Goal: Find specific page/section: Find specific page/section

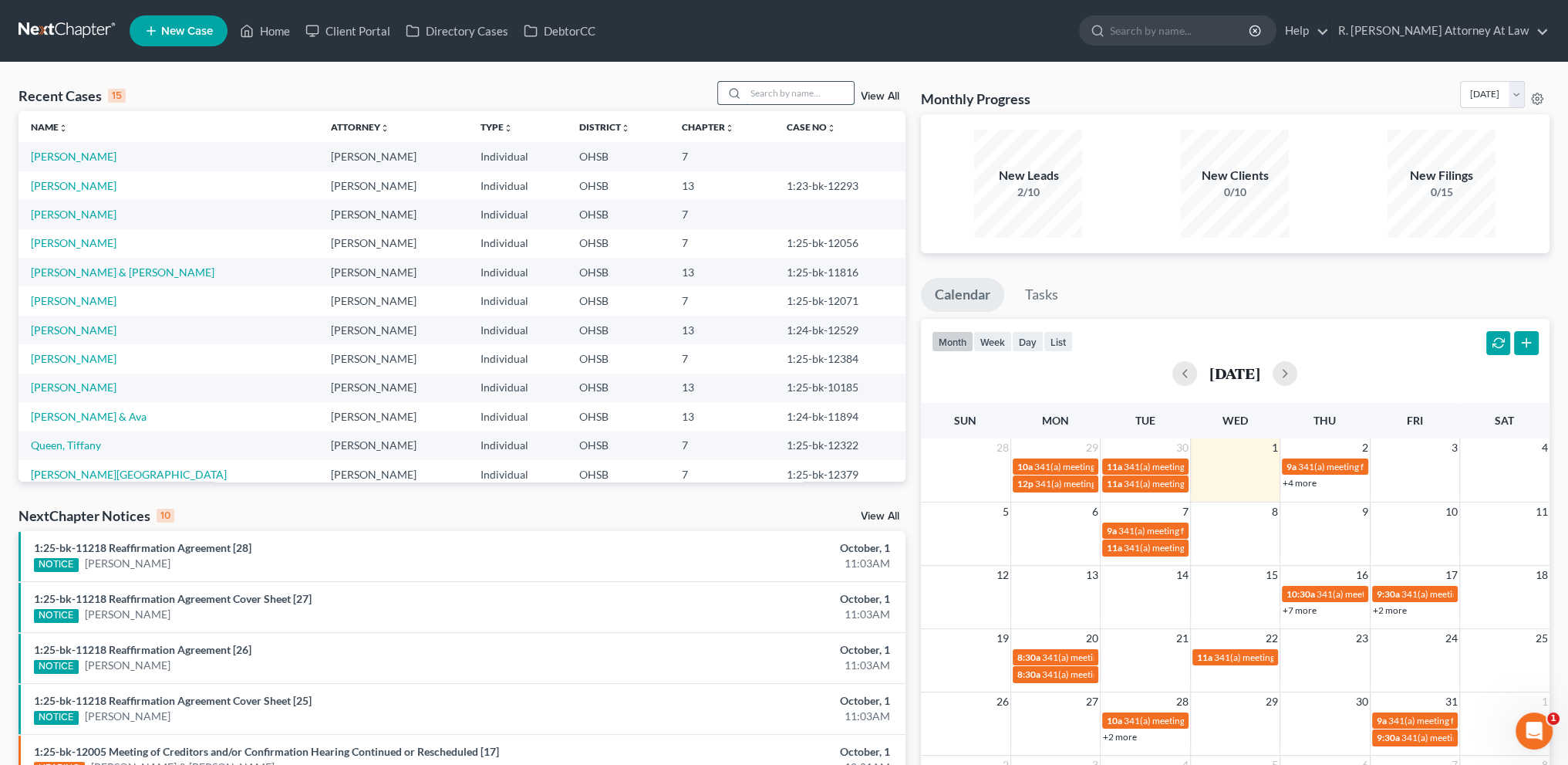
click at [753, 92] on input "search" at bounding box center [800, 93] width 108 height 22
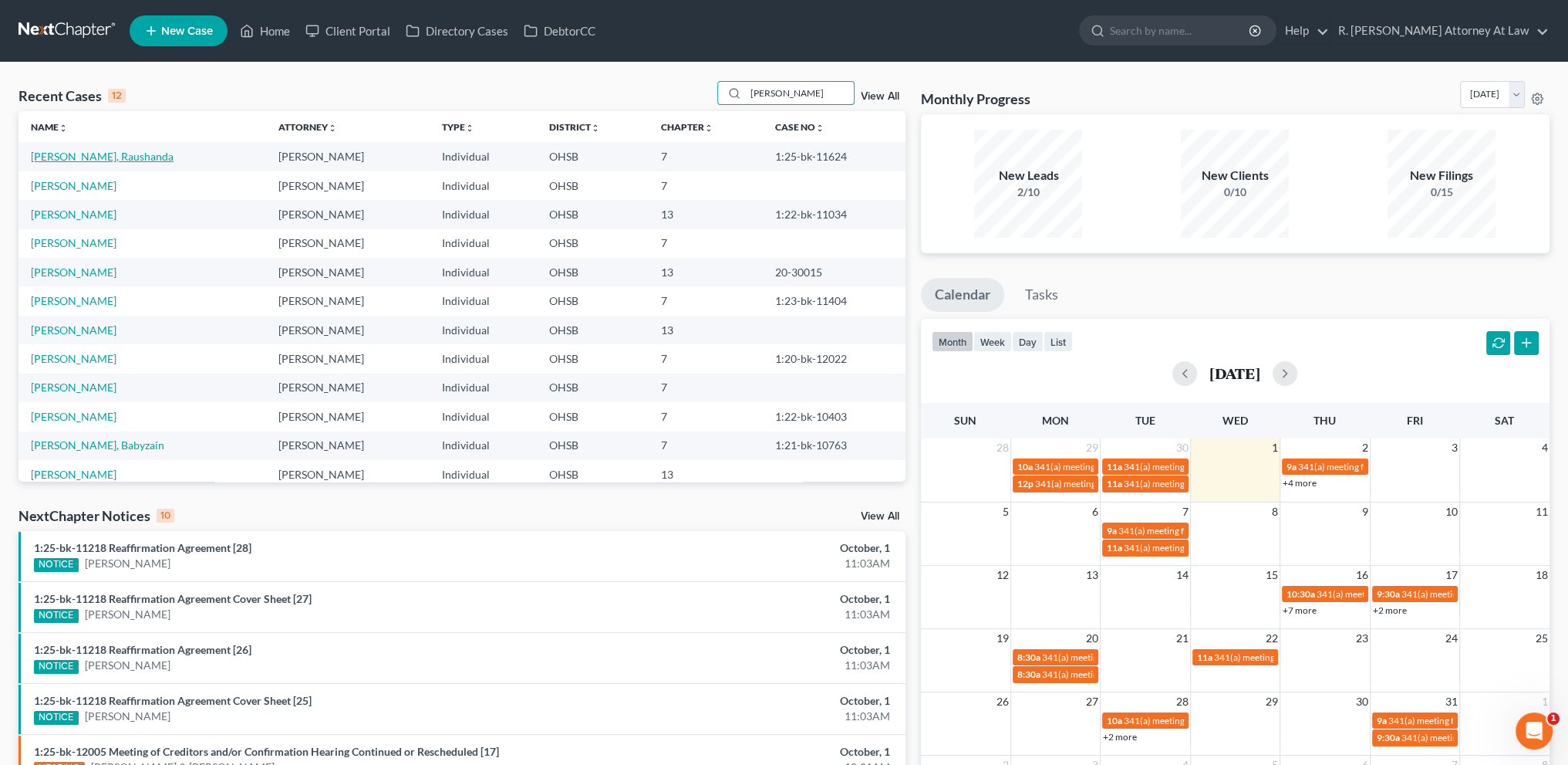
type input "[PERSON_NAME]"
click at [59, 156] on link "[PERSON_NAME], Raushanda" at bounding box center [103, 156] width 143 height 13
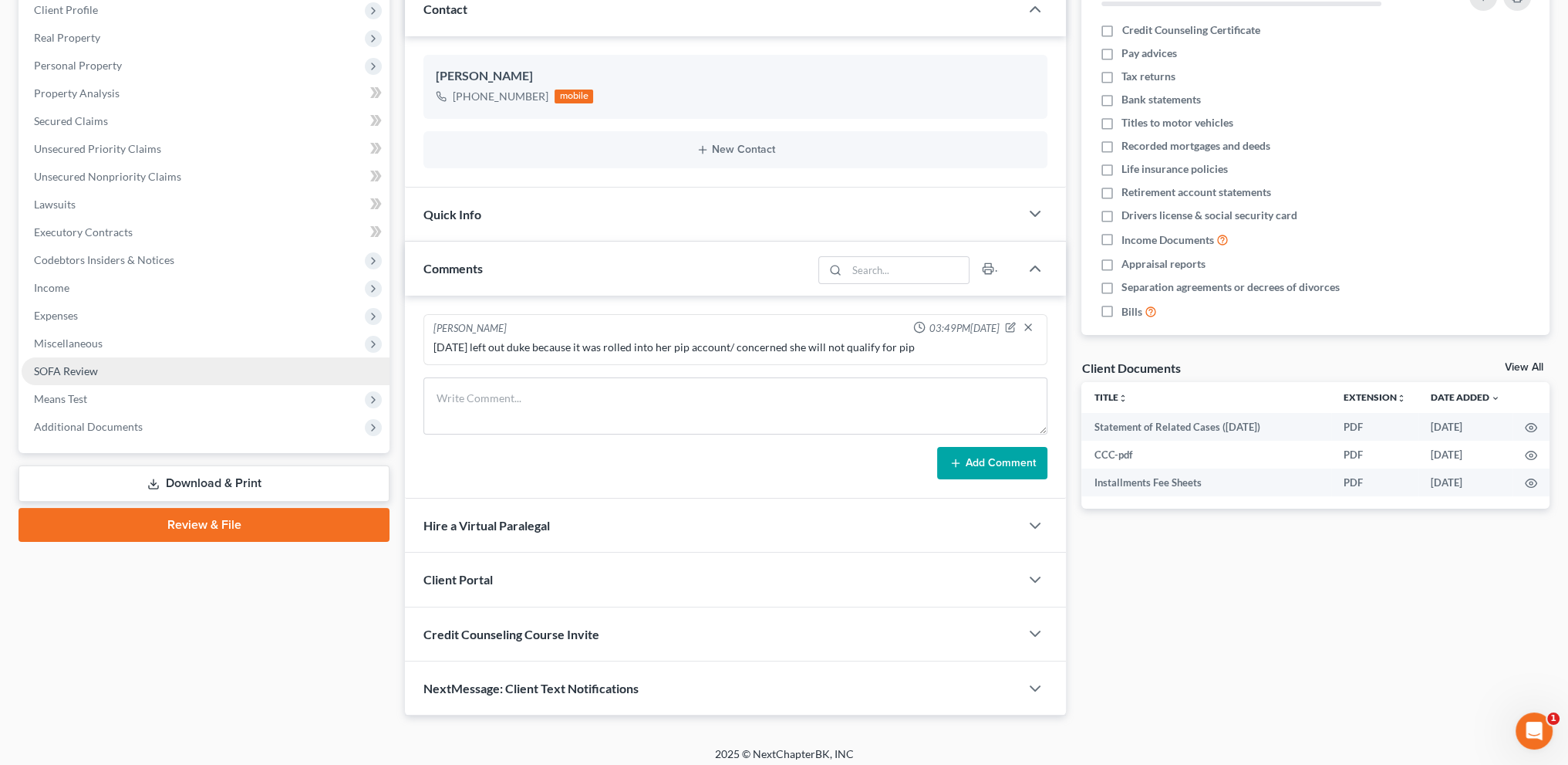
scroll to position [226, 0]
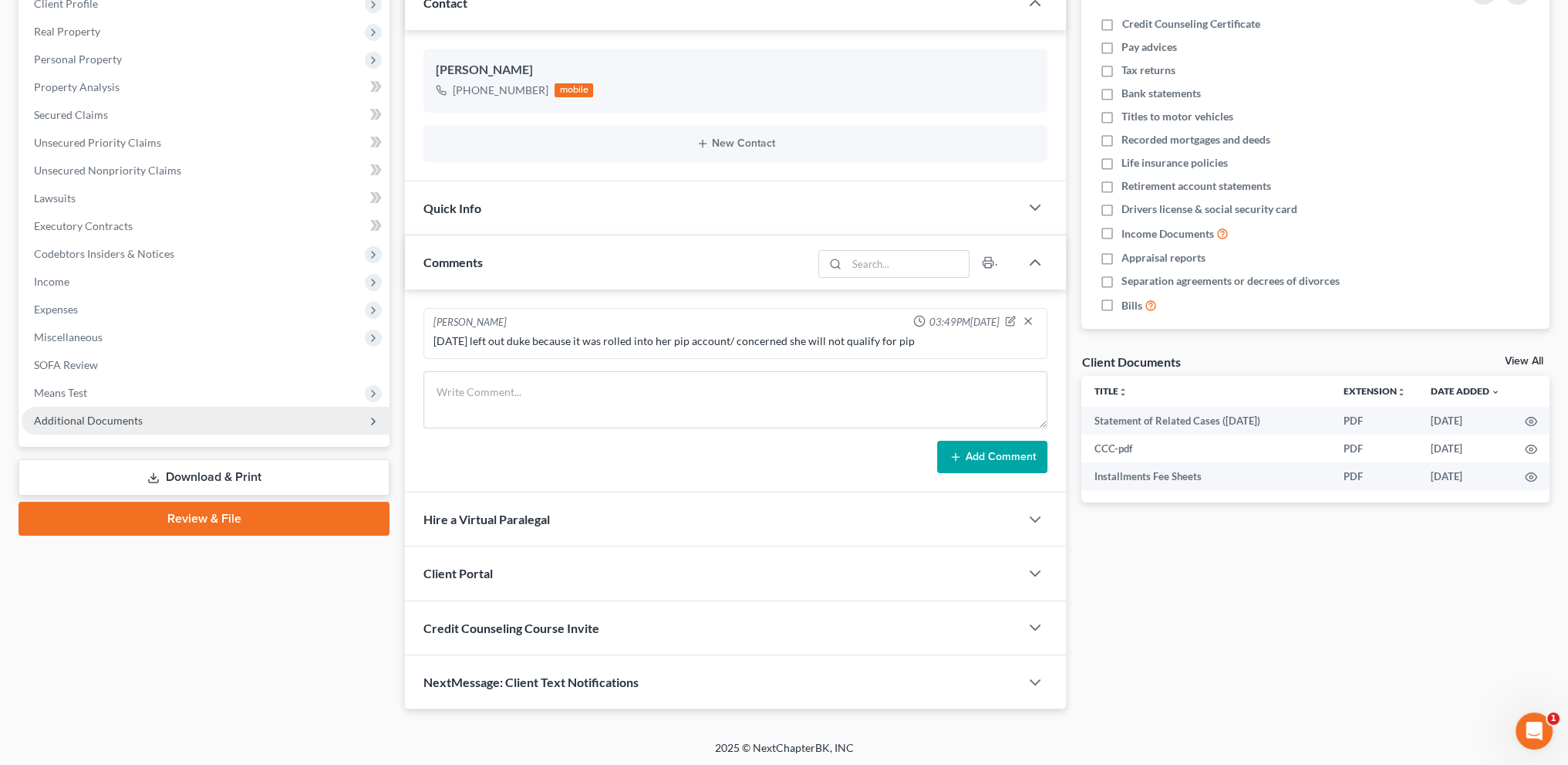
click at [116, 411] on span "Additional Documents" at bounding box center [205, 420] width 368 height 28
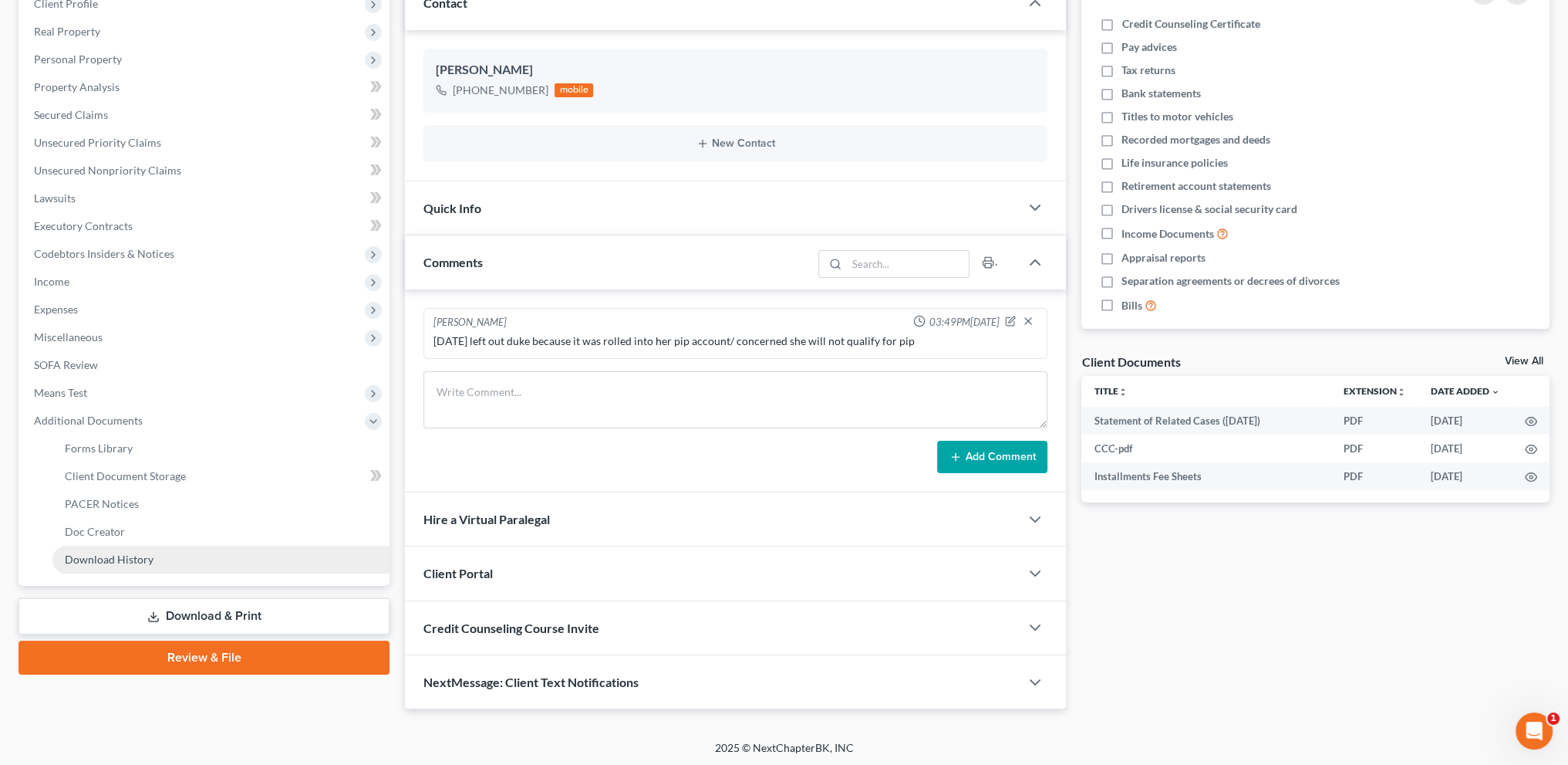
click at [103, 561] on span "Download History" at bounding box center [109, 559] width 89 height 13
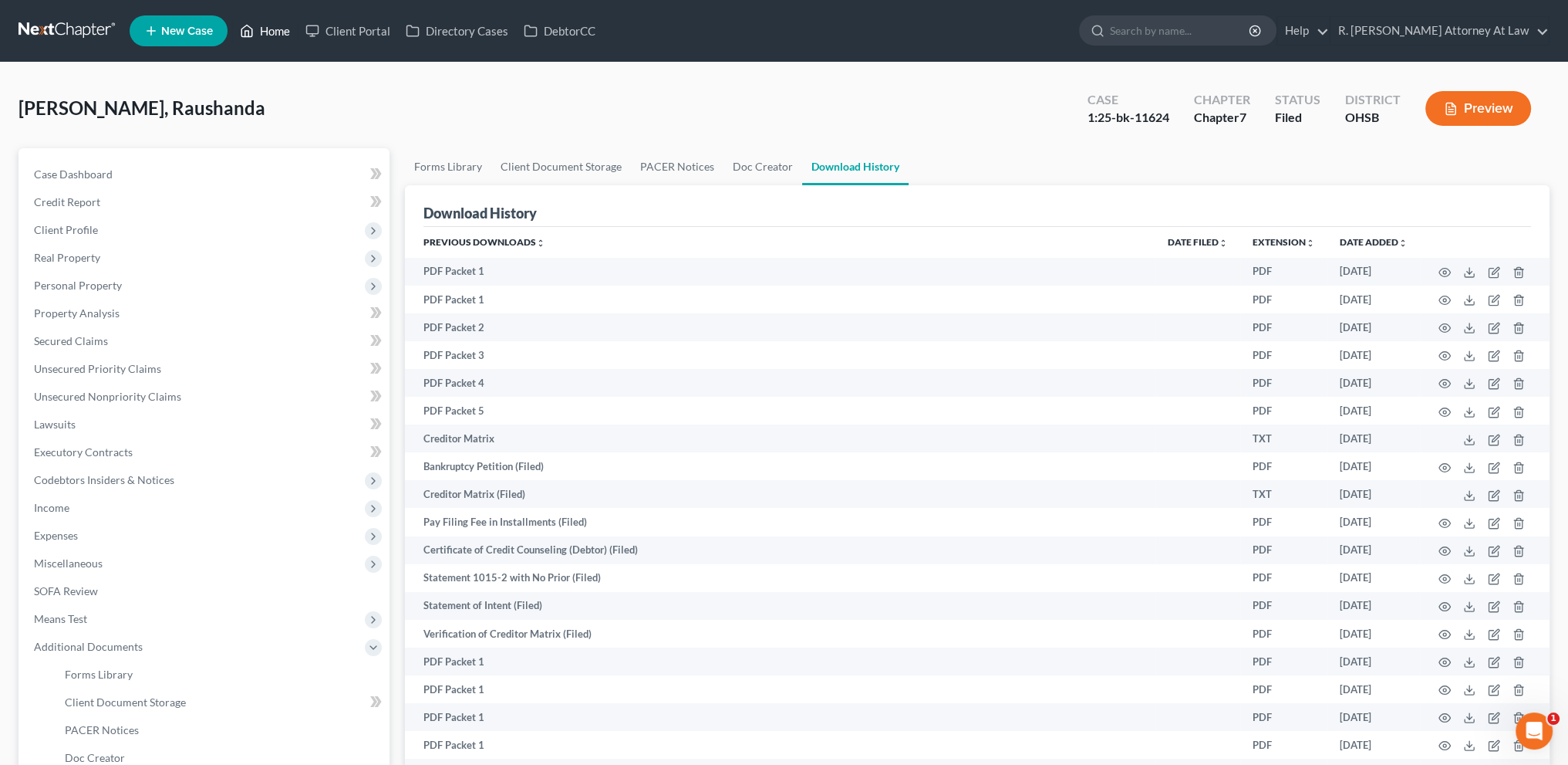
click at [277, 29] on link "Home" at bounding box center [265, 31] width 66 height 28
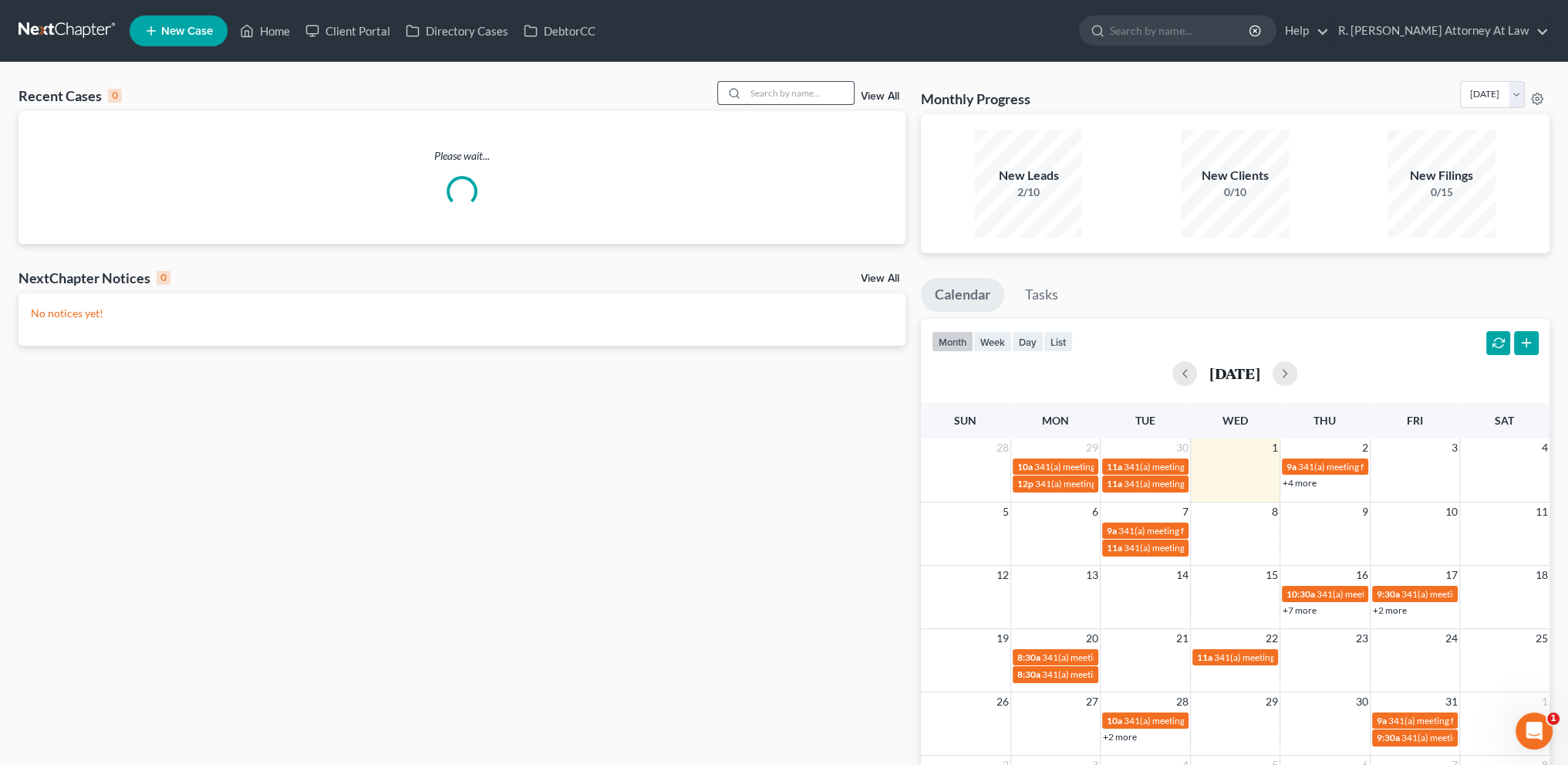
click at [781, 97] on input "search" at bounding box center [800, 93] width 108 height 22
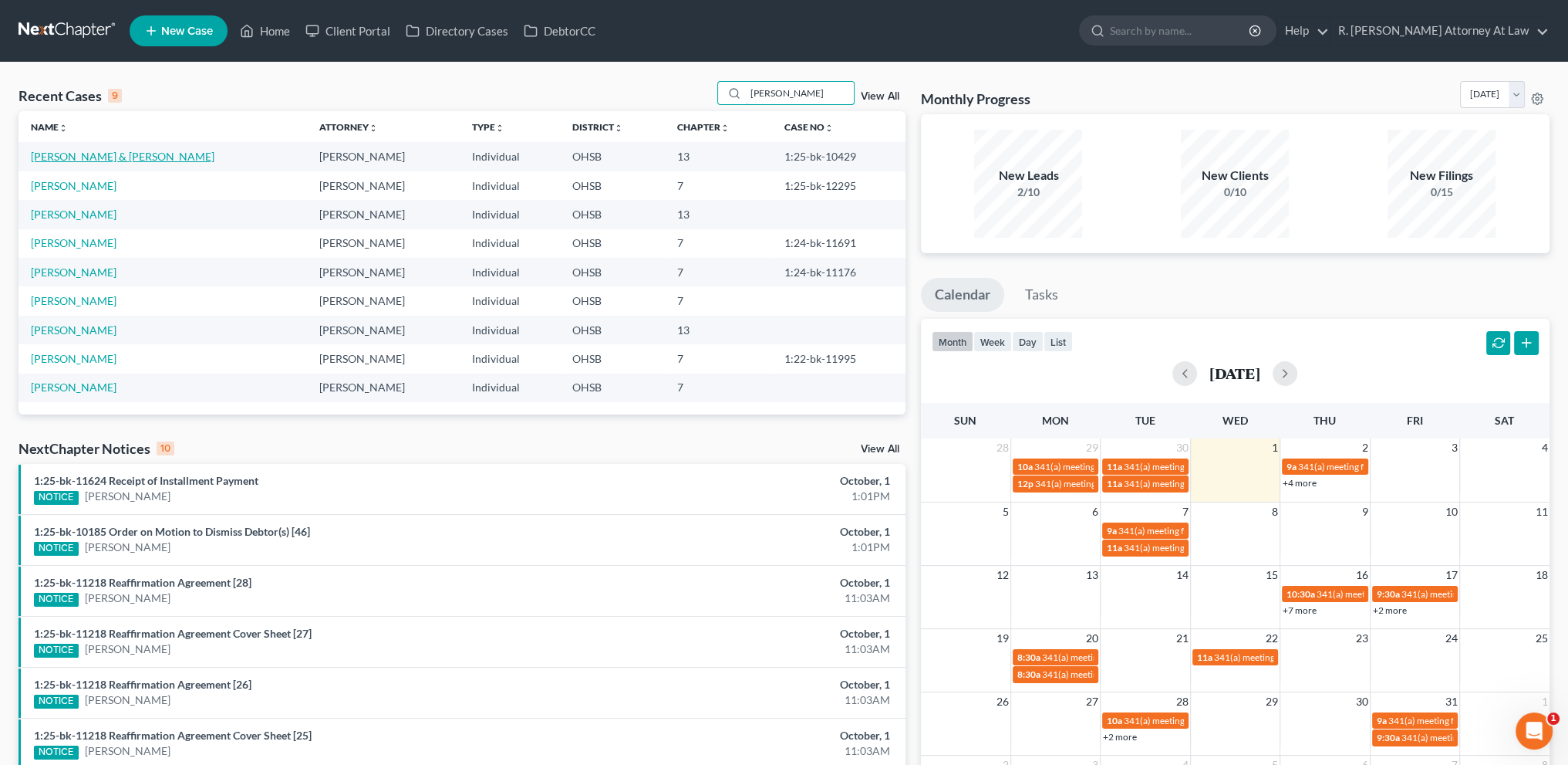
type input "[PERSON_NAME]"
click at [86, 157] on link "[PERSON_NAME] & [PERSON_NAME]" at bounding box center [123, 156] width 184 height 13
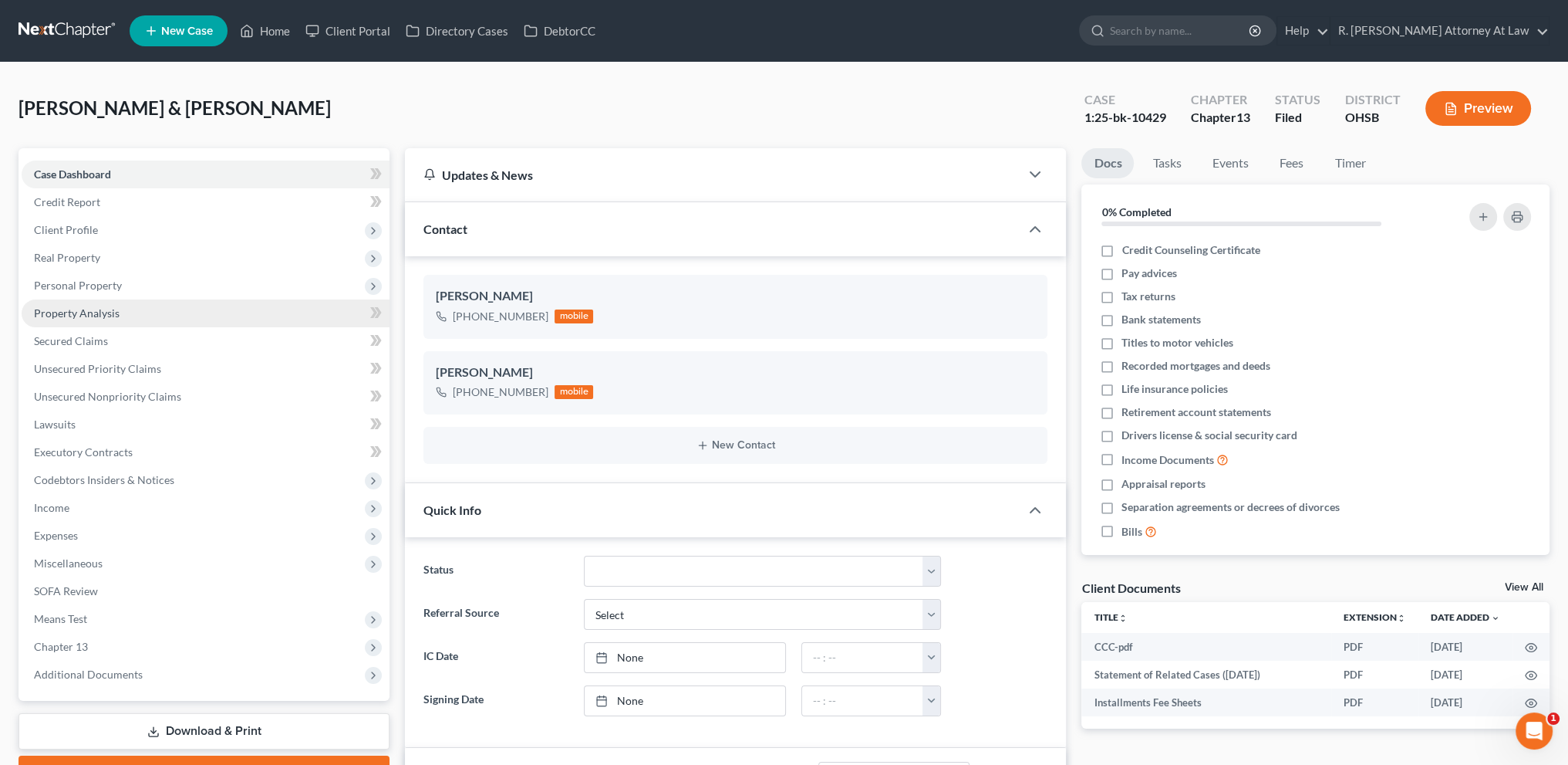
drag, startPoint x: 83, startPoint y: 313, endPoint x: 107, endPoint y: 300, distance: 27.3
click at [84, 313] on span "Property Analysis" at bounding box center [76, 313] width 85 height 13
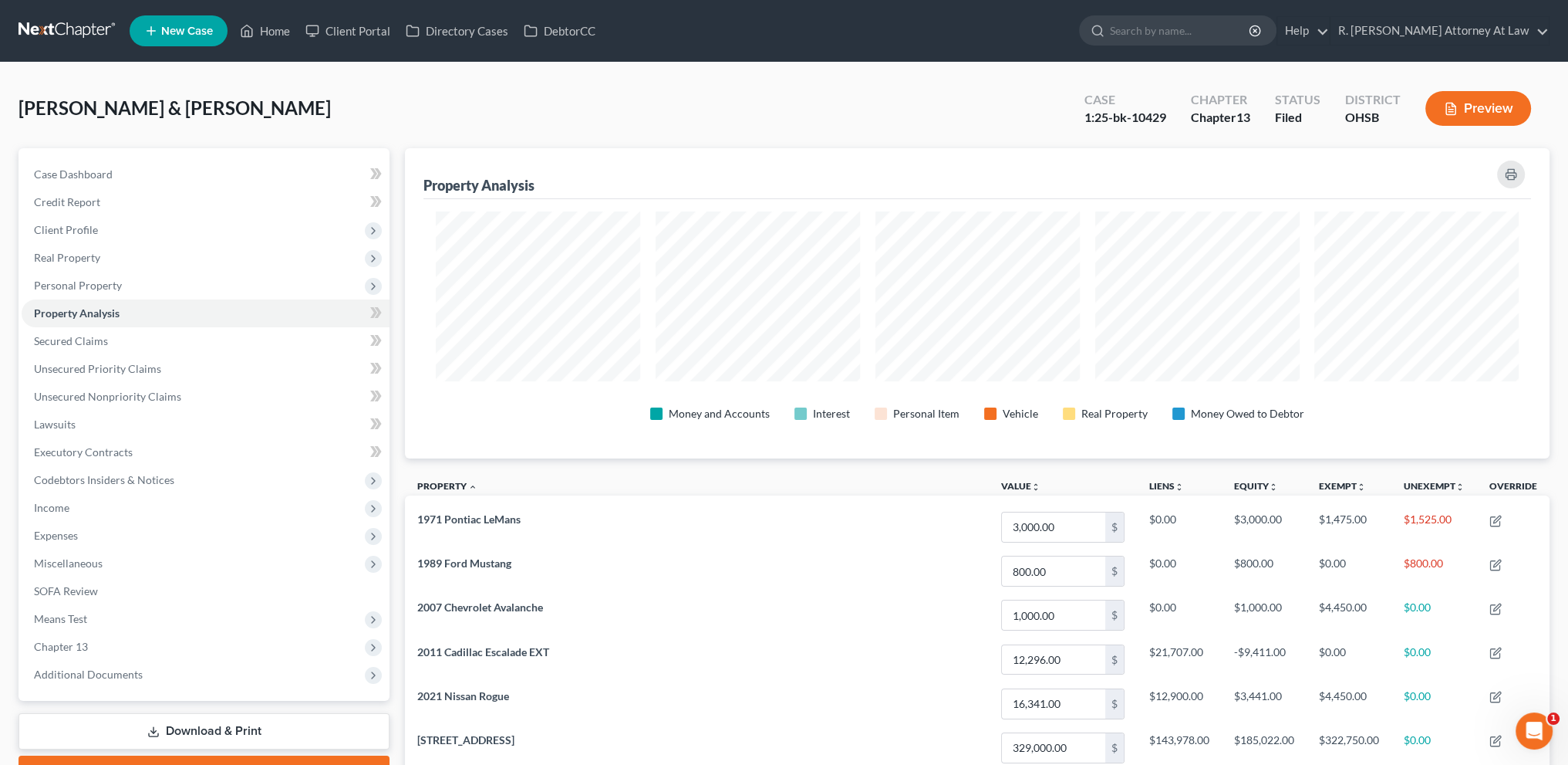
scroll to position [310, 1144]
click at [68, 228] on span "Client Profile" at bounding box center [66, 230] width 64 height 13
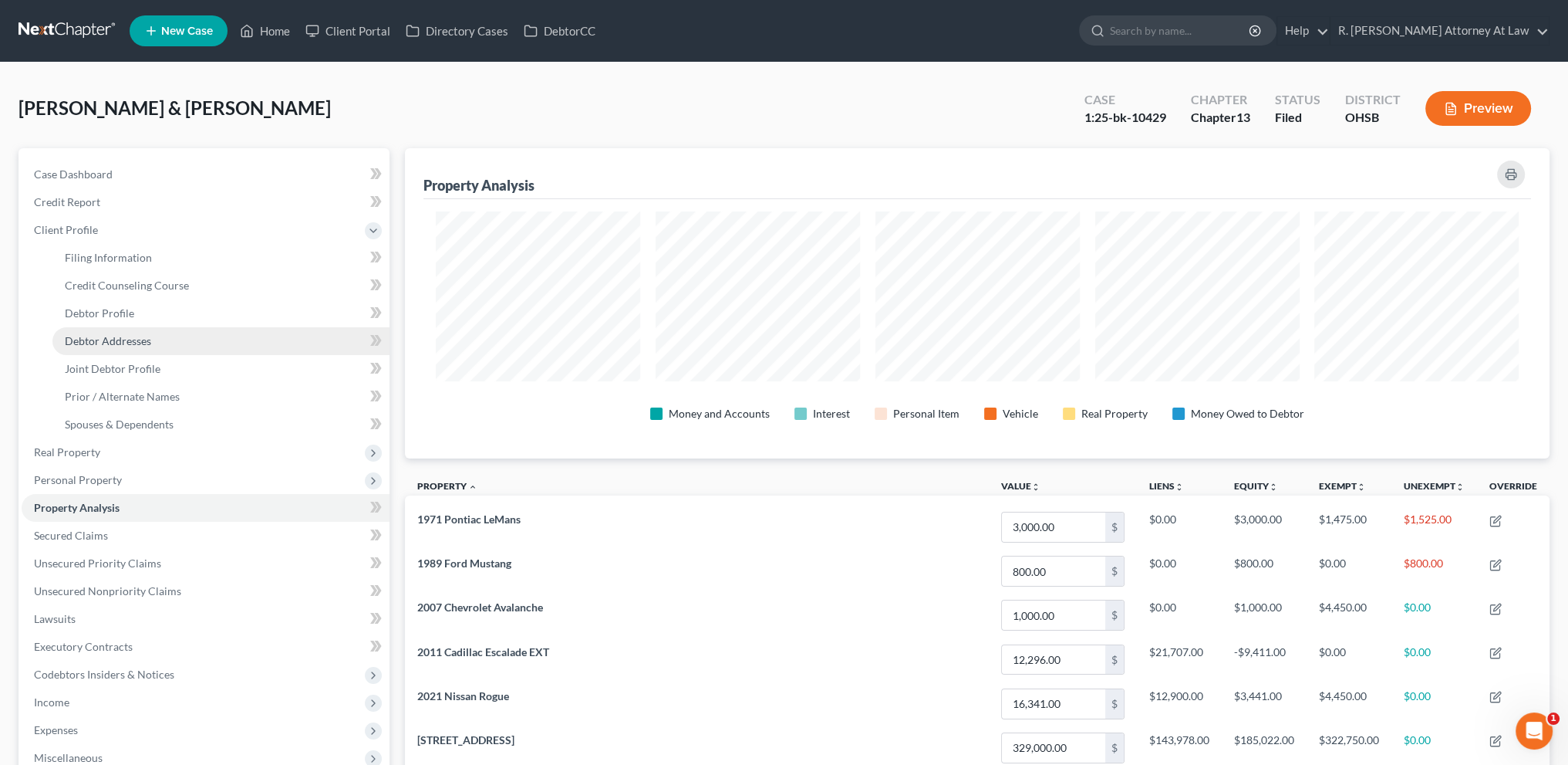
click at [89, 339] on span "Debtor Addresses" at bounding box center [107, 341] width 86 height 13
